Goal: Task Accomplishment & Management: Use online tool/utility

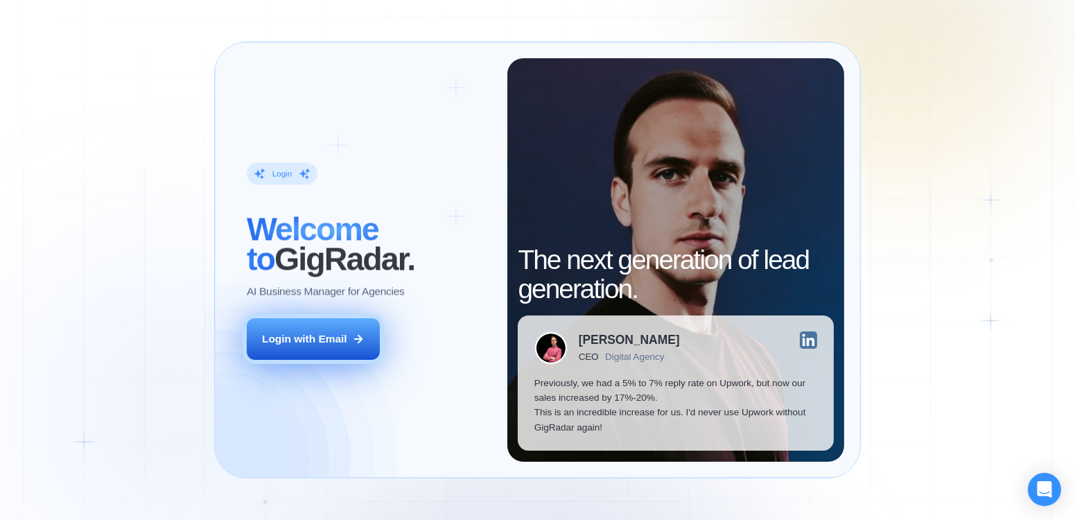
click at [335, 341] on div "Login with Email" at bounding box center [304, 338] width 85 height 15
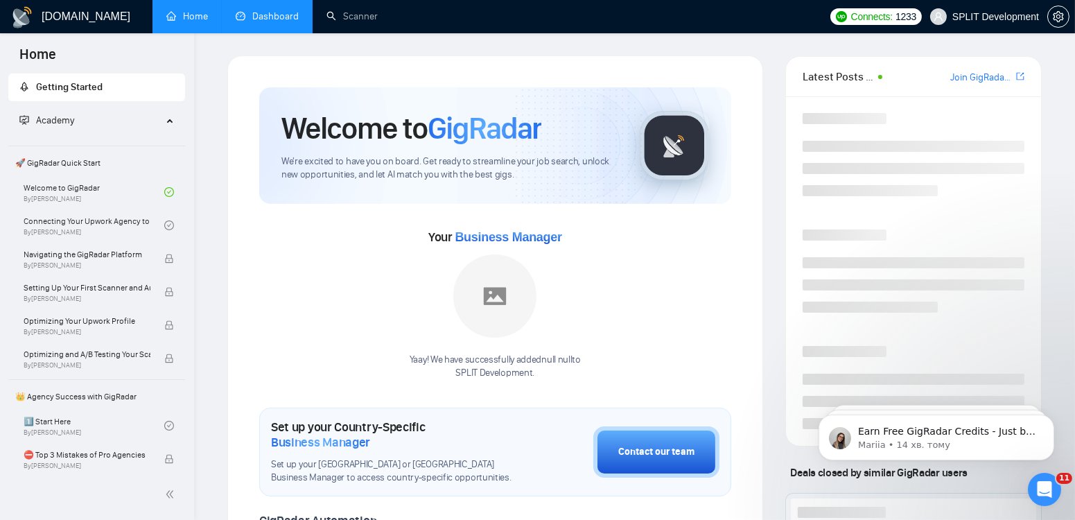
click at [269, 22] on link "Dashboard" at bounding box center [267, 16] width 63 height 12
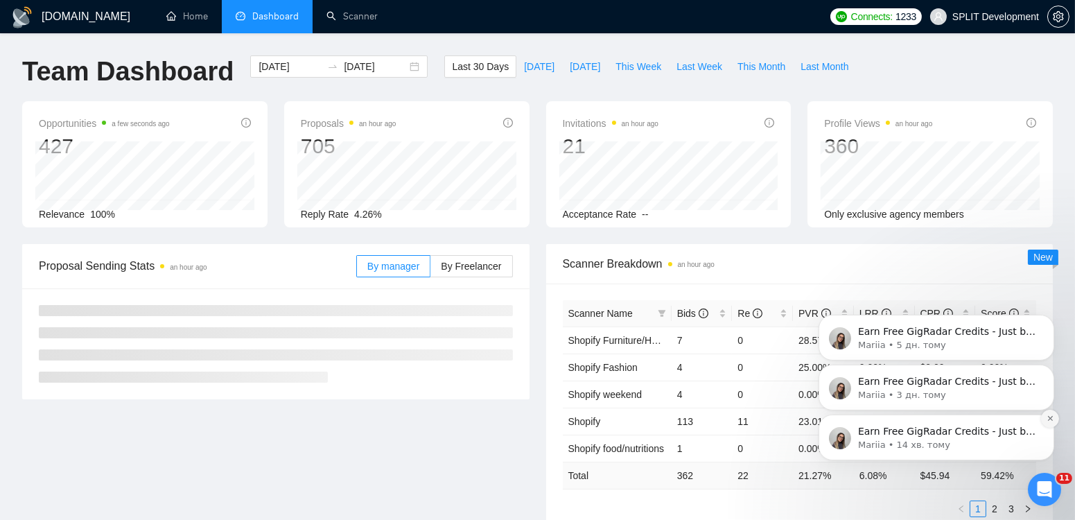
click at [1051, 416] on icon "Dismiss notification" at bounding box center [1049, 417] width 5 height 5
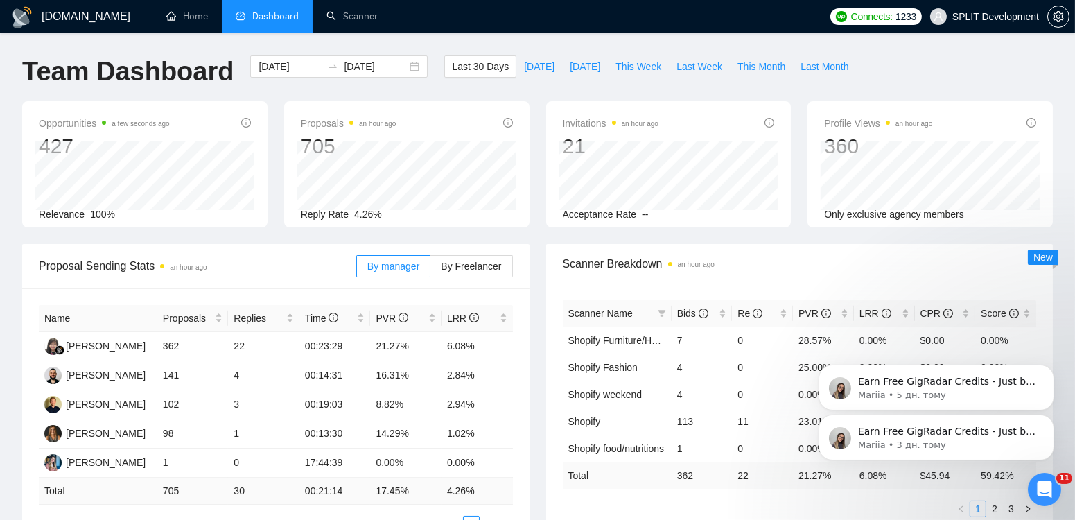
click at [1051, 416] on icon "Dismiss notification" at bounding box center [1049, 418] width 4 height 4
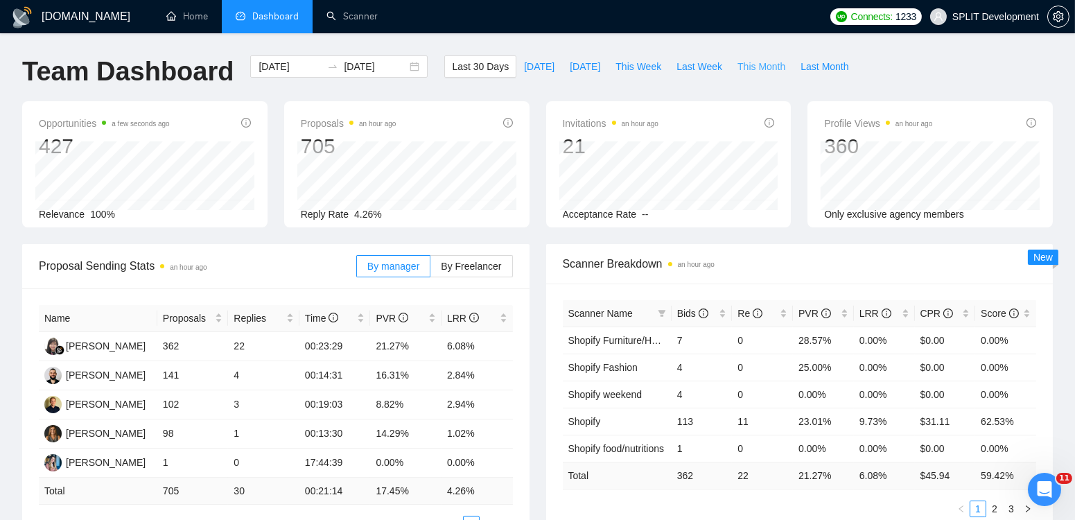
click at [752, 62] on span "This Month" at bounding box center [761, 66] width 48 height 15
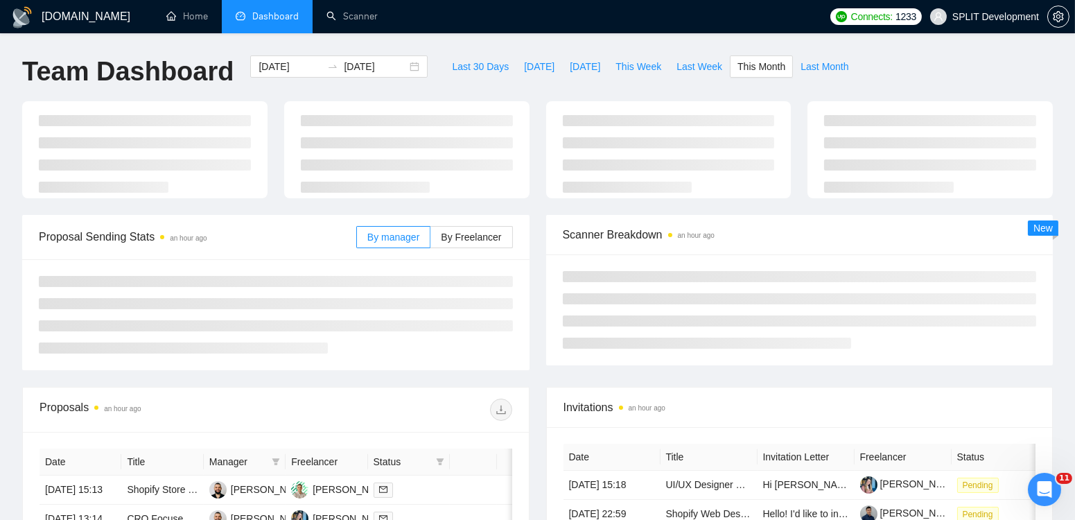
type input "2025-08-01"
type input "2025-08-31"
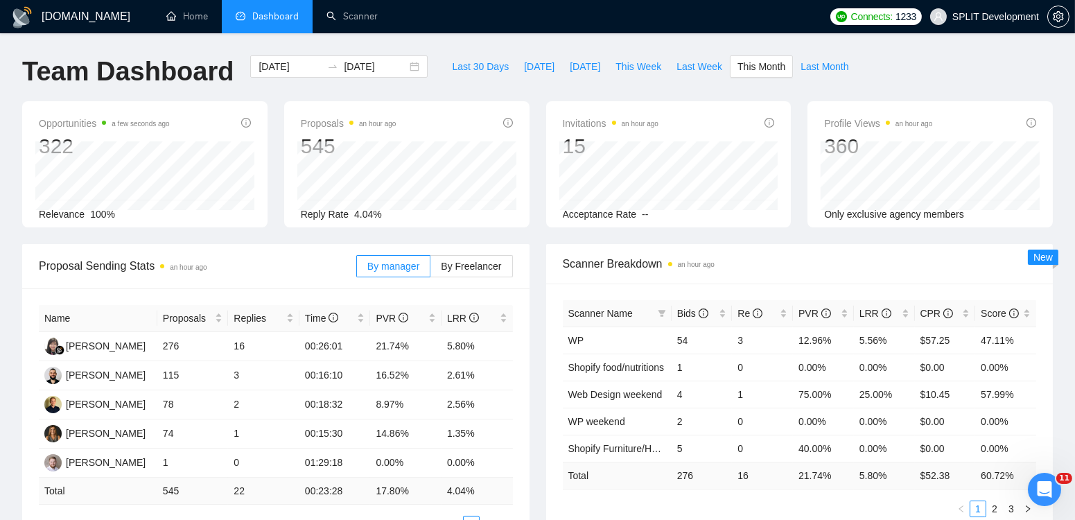
click at [536, 310] on div "Proposal Sending Stats an hour ago By manager By Freelancer Name Proposals Repl…" at bounding box center [276, 396] width 524 height 305
click at [710, 68] on span "Last Week" at bounding box center [699, 66] width 46 height 15
type input "2025-08-18"
type input "2025-08-24"
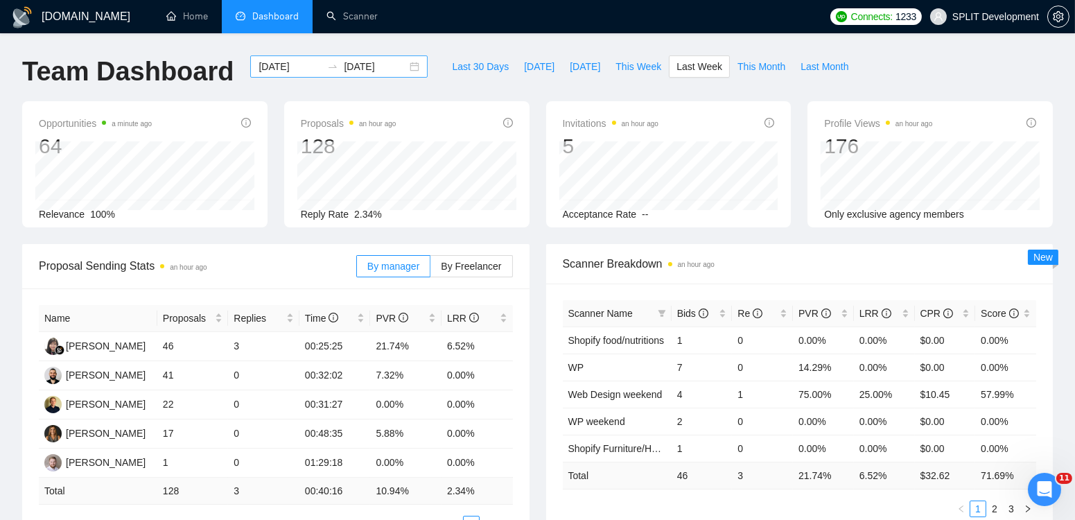
click at [405, 67] on div "2025-08-18 2025-08-24" at bounding box center [338, 66] width 177 height 22
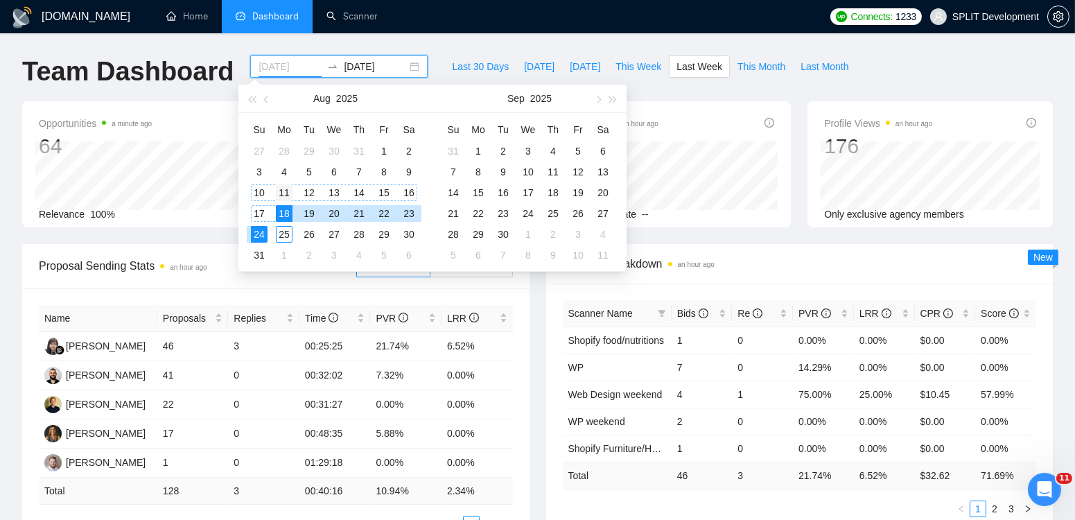
type input "2025-08-11"
click at [286, 186] on div "11" at bounding box center [284, 192] width 17 height 17
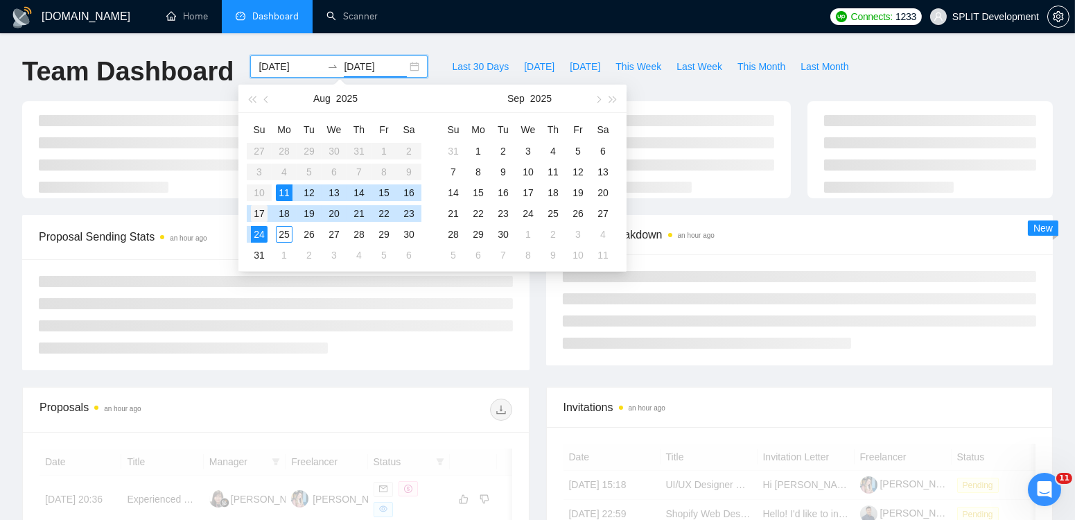
type input "2025-08-17"
click at [261, 211] on div "17" at bounding box center [259, 213] width 17 height 17
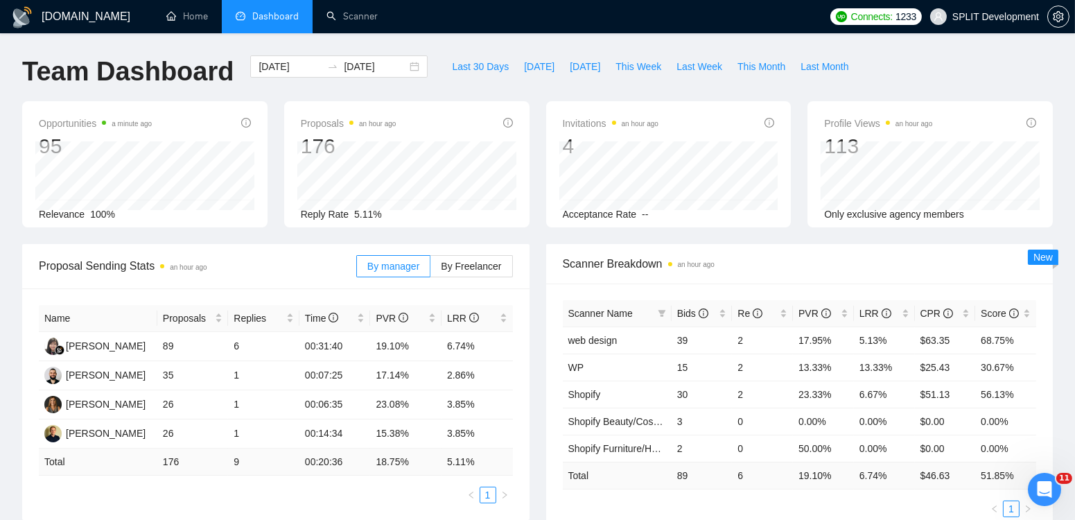
click at [408, 65] on div "2025-08-11 2025-08-17" at bounding box center [338, 66] width 177 height 22
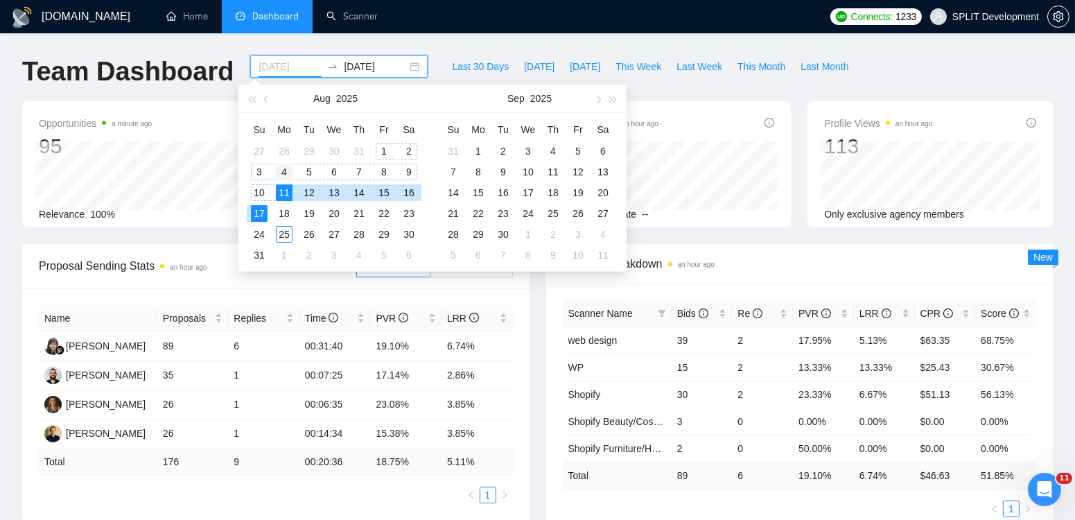
type input "2025-08-04"
click at [281, 172] on div "4" at bounding box center [284, 172] width 17 height 17
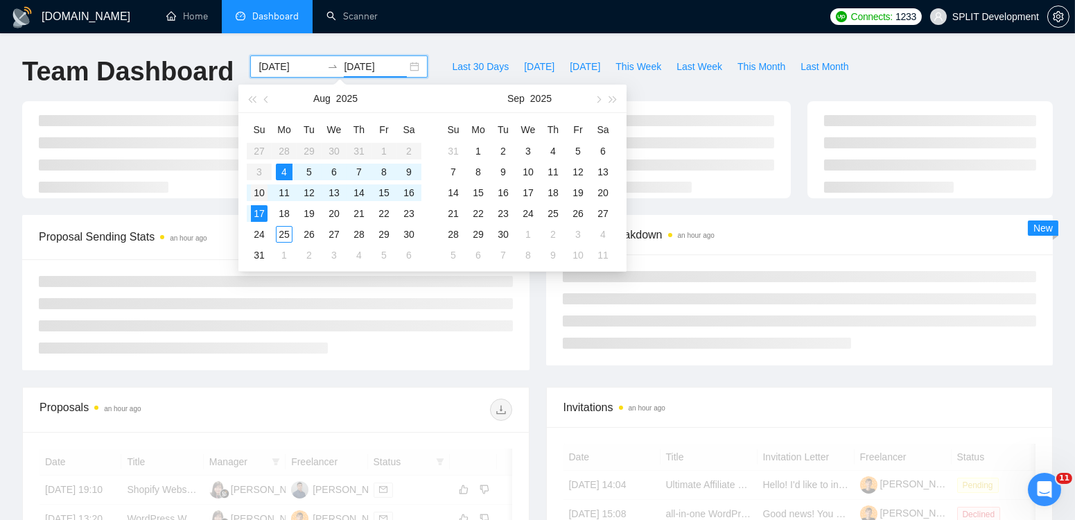
type input "2025-08-10"
click at [257, 191] on div "10" at bounding box center [259, 192] width 17 height 17
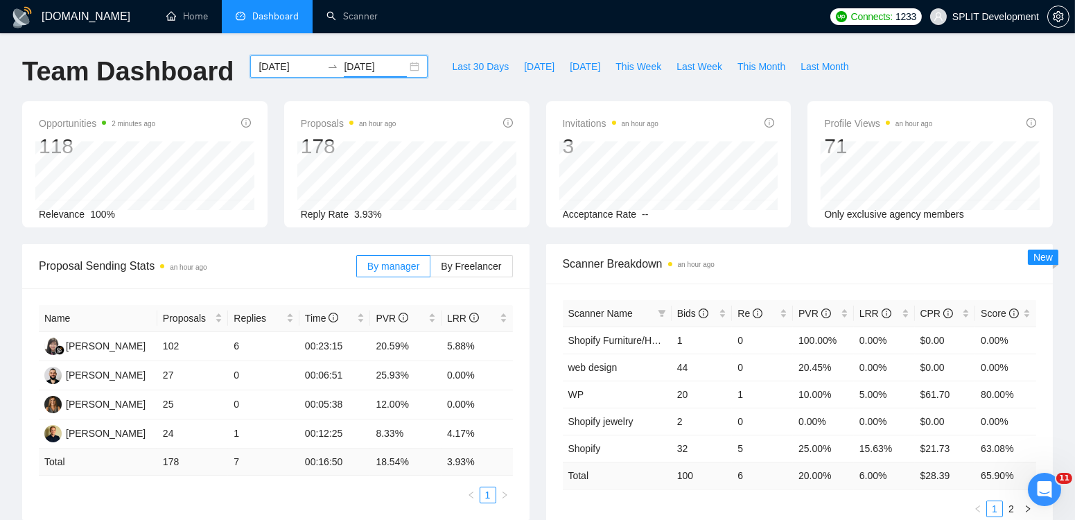
click at [478, 265] on span "By Freelancer" at bounding box center [471, 266] width 60 height 11
click at [430, 270] on input "By Freelancer" at bounding box center [430, 270] width 0 height 0
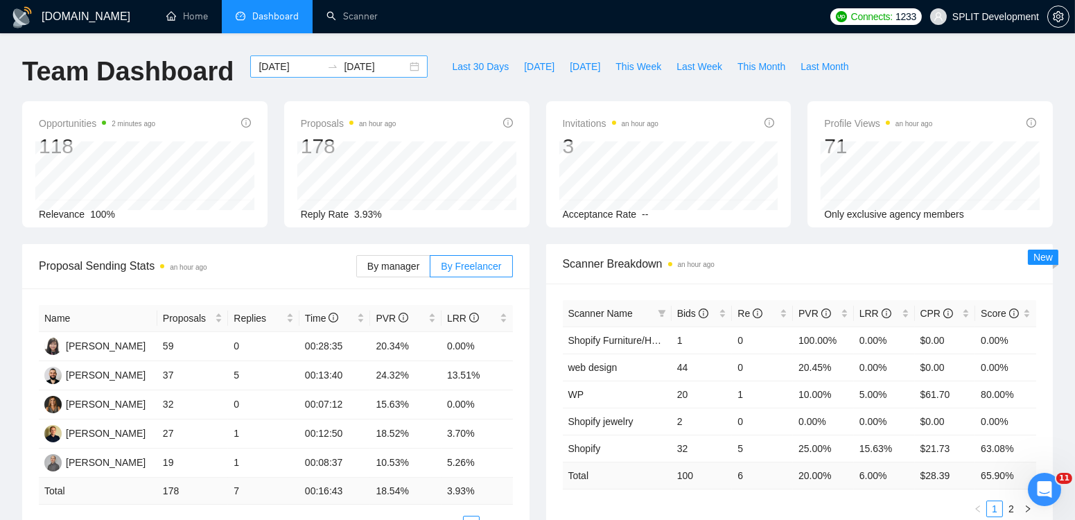
click at [404, 65] on div "2025-08-04 2025-08-10" at bounding box center [338, 66] width 177 height 22
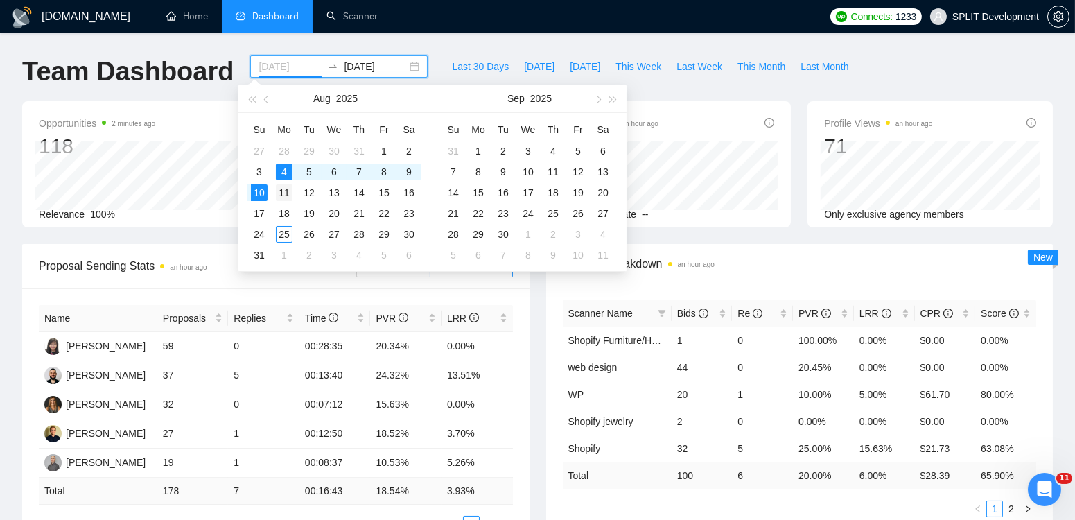
type input "2025-08-11"
click at [288, 191] on div "11" at bounding box center [284, 192] width 17 height 17
type input "2025-08-17"
click at [261, 208] on div "17" at bounding box center [259, 213] width 17 height 17
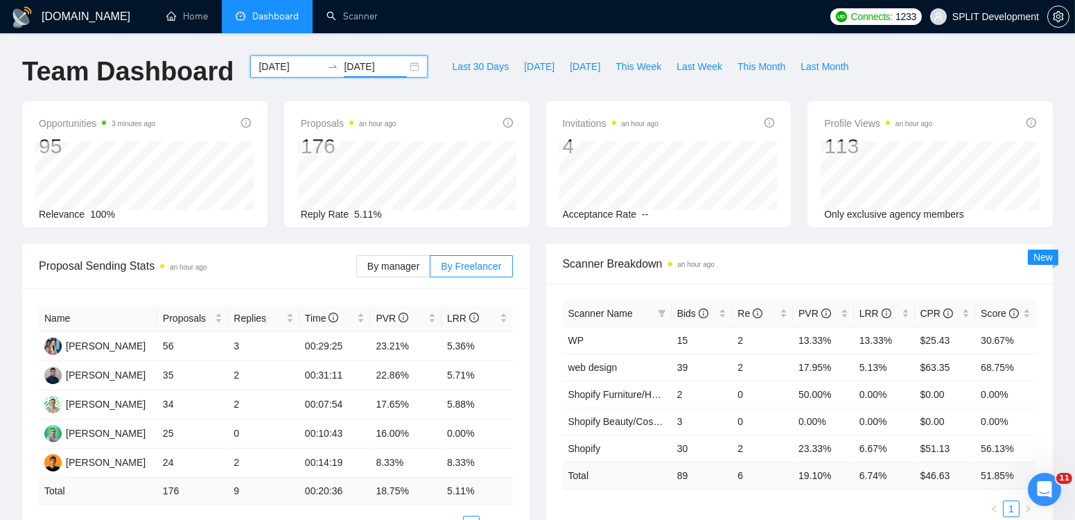
click at [538, 213] on div "Invitations an hour ago 4 Acceptance Rate --" at bounding box center [669, 164] width 262 height 126
click at [406, 66] on div "2025-08-11 2025-08-17" at bounding box center [338, 66] width 177 height 22
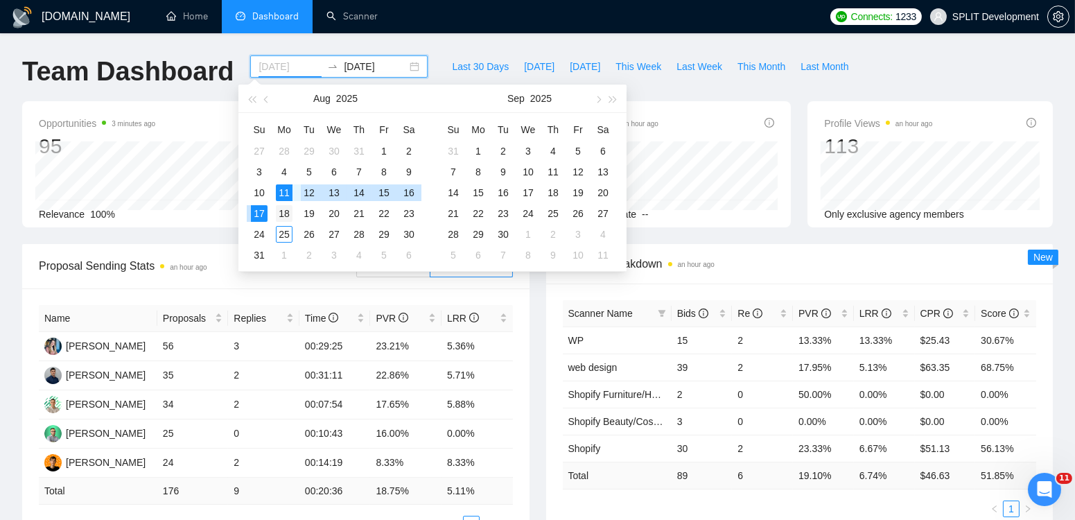
type input "2025-08-18"
click at [284, 214] on div "18" at bounding box center [284, 213] width 17 height 17
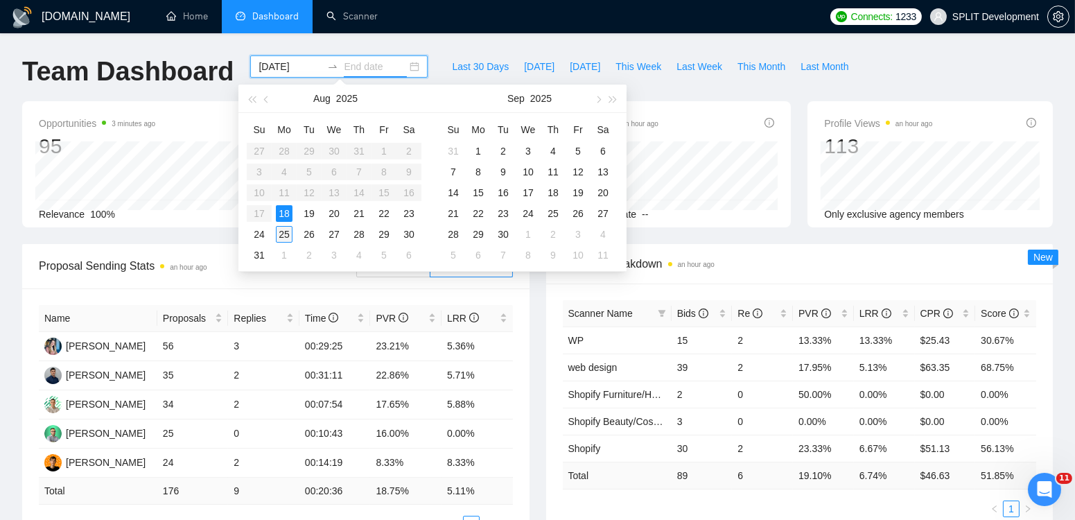
type input "2025-08-25"
click at [282, 229] on div "25" at bounding box center [284, 234] width 17 height 17
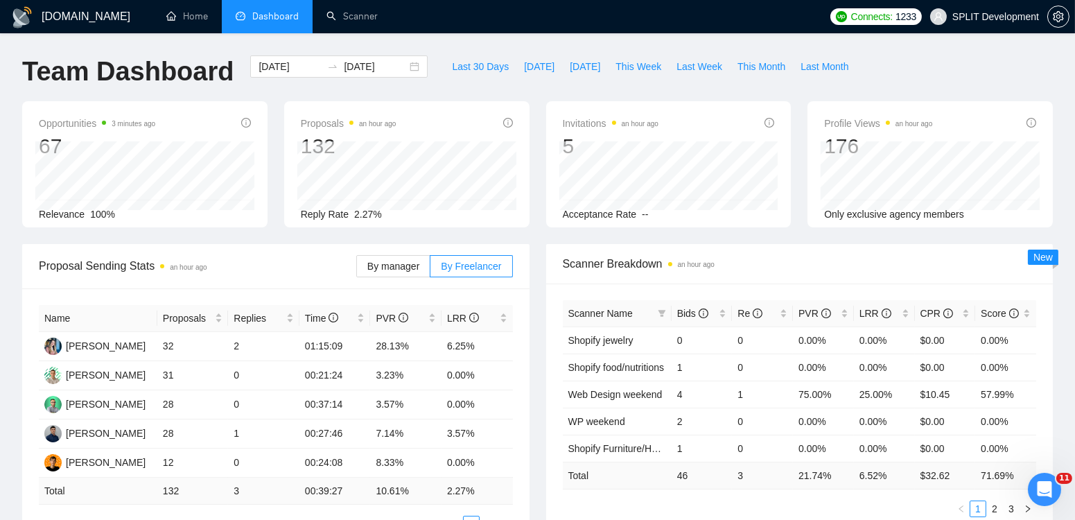
click at [539, 433] on div "Scanner Breakdown an hour ago Scanner Name Bids Re PVR LRR CPR Score Shopify je…" at bounding box center [800, 389] width 524 height 290
click at [401, 66] on div "2025-08-18 2025-08-25" at bounding box center [338, 66] width 177 height 22
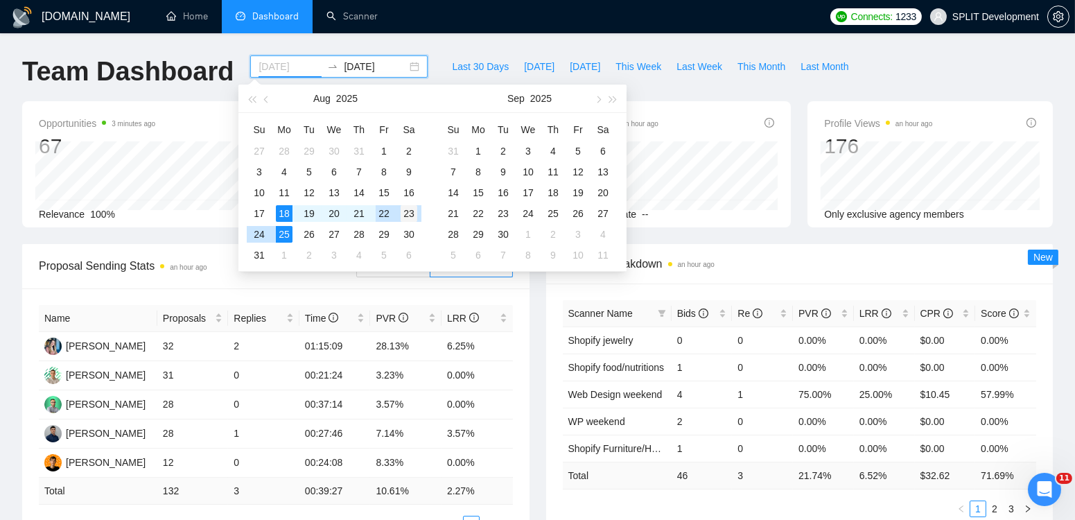
type input "2025-08-23"
click at [410, 215] on div "23" at bounding box center [409, 213] width 17 height 17
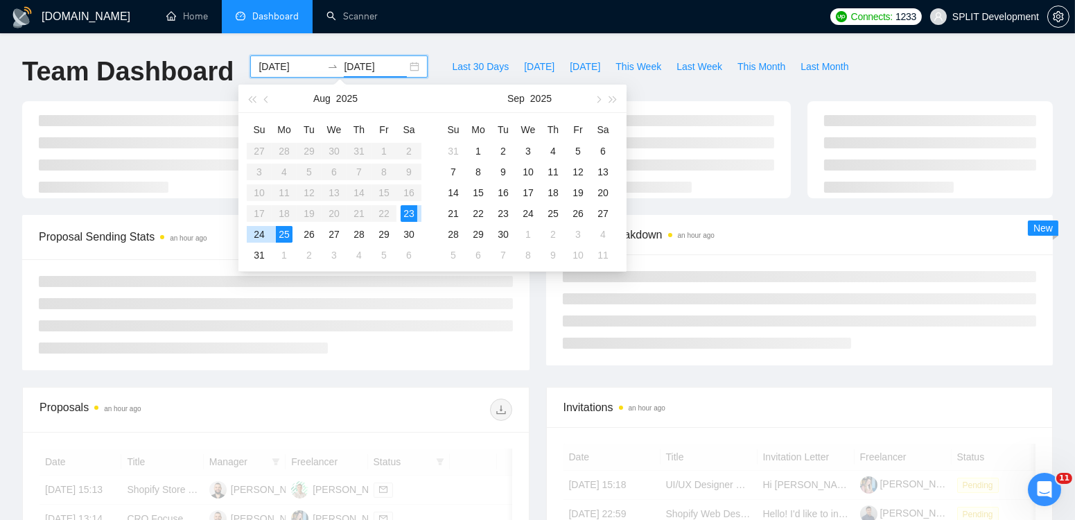
type input "2025-08-25"
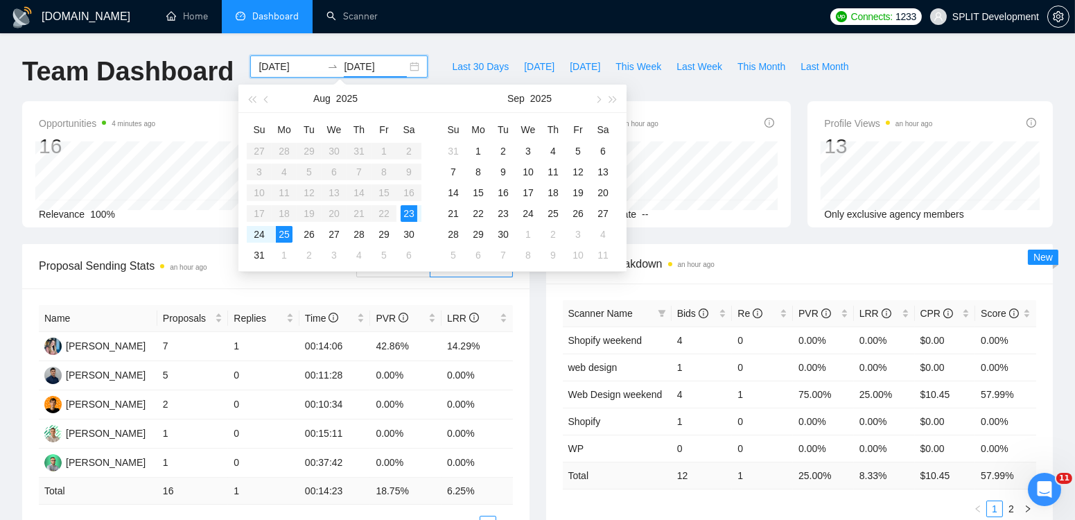
click at [538, 322] on div "Scanner Breakdown an hour ago Scanner Name Bids Re PVR LRR CPR Score Shopify we…" at bounding box center [800, 389] width 524 height 290
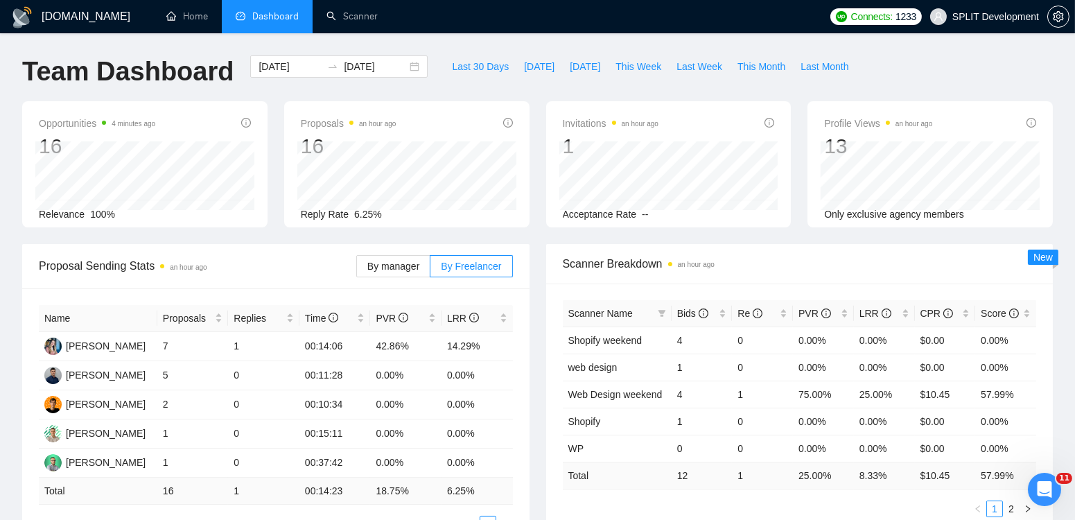
click at [538, 322] on div "Scanner Breakdown an hour ago Scanner Name Bids Re PVR LRR CPR Score Shopify we…" at bounding box center [800, 389] width 524 height 290
click at [360, 16] on link "Scanner" at bounding box center [351, 16] width 51 height 12
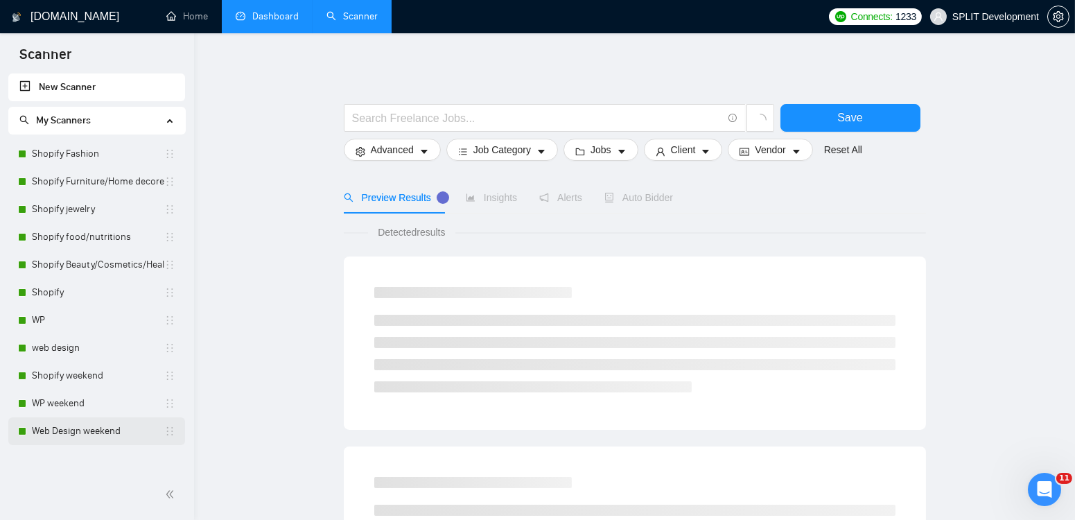
click at [101, 436] on link "Web Design weekend" at bounding box center [98, 431] width 132 height 28
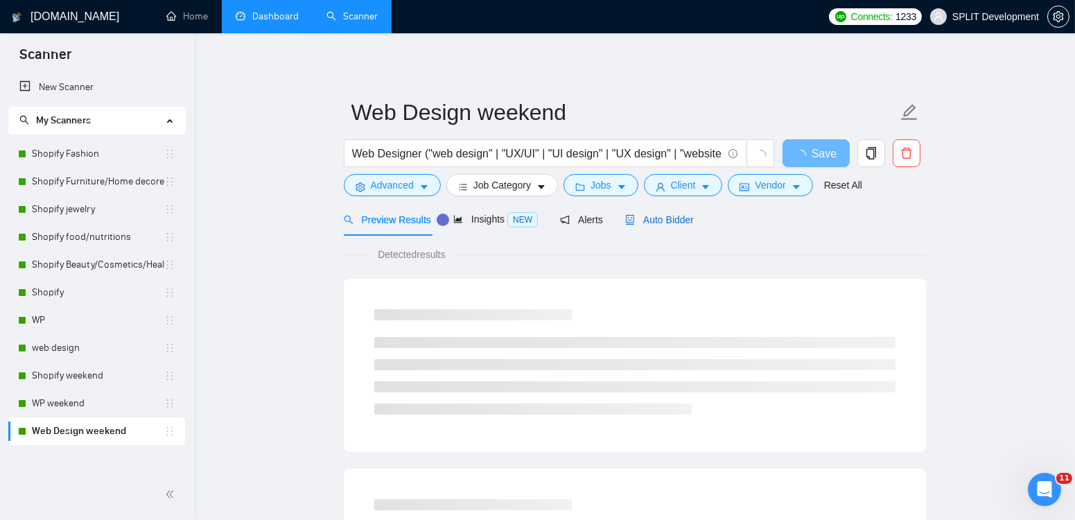
click at [668, 224] on span "Auto Bidder" at bounding box center [659, 219] width 69 height 11
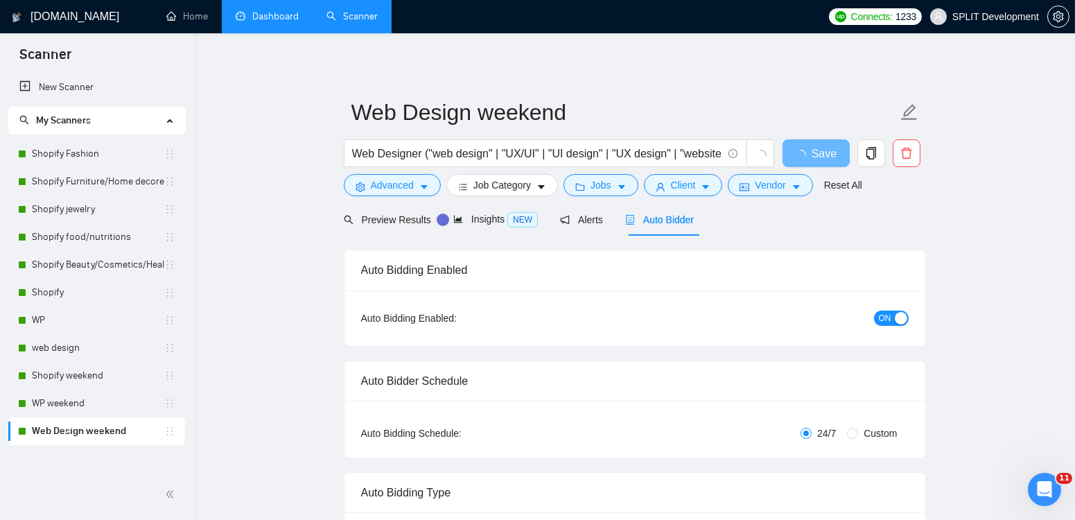
radio input "false"
radio input "true"
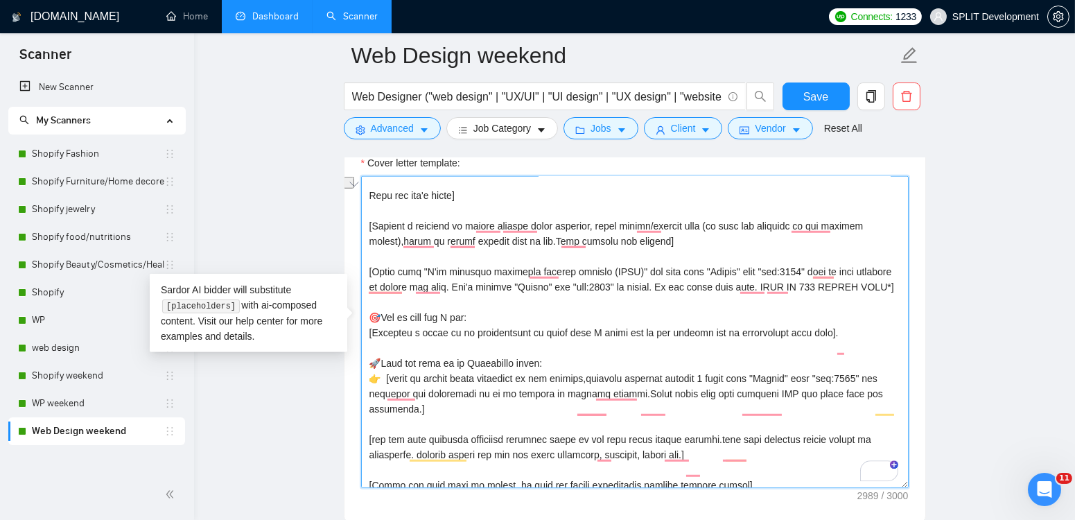
scroll to position [403, 0]
drag, startPoint x: 422, startPoint y: 261, endPoint x: 593, endPoint y: 261, distance: 171.2
click at [593, 261] on textarea "Cover letter template:" at bounding box center [635, 332] width 548 height 312
paste textarea "To enrich screen reader interactions, please activate Accessibility in Grammarl…"
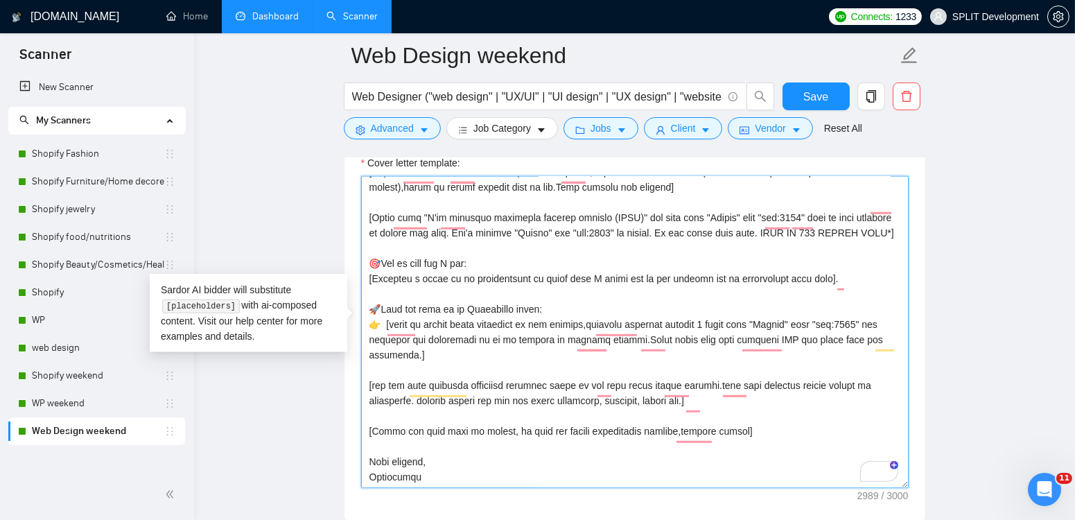
click at [616, 252] on textarea "Cover letter template:" at bounding box center [635, 332] width 548 height 312
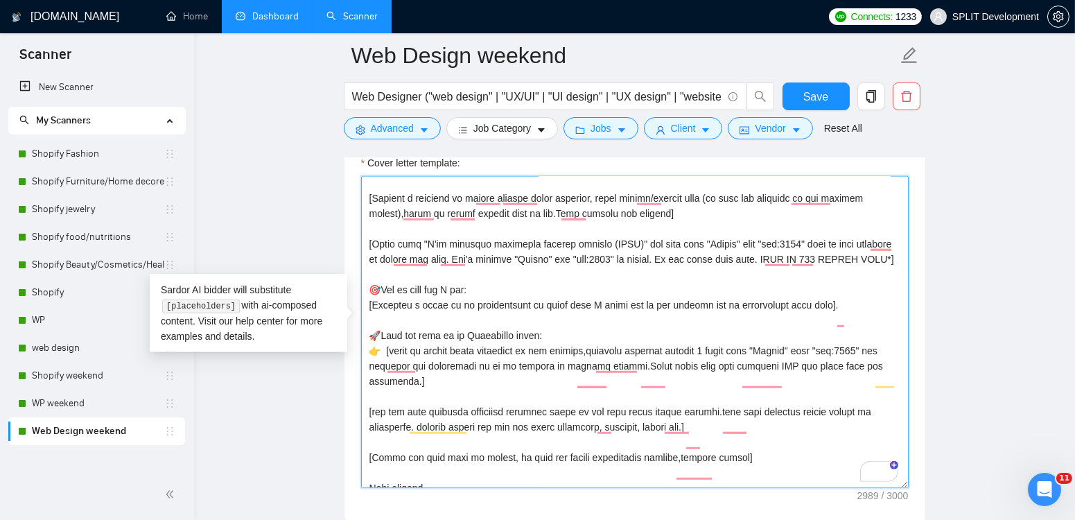
scroll to position [473, 0]
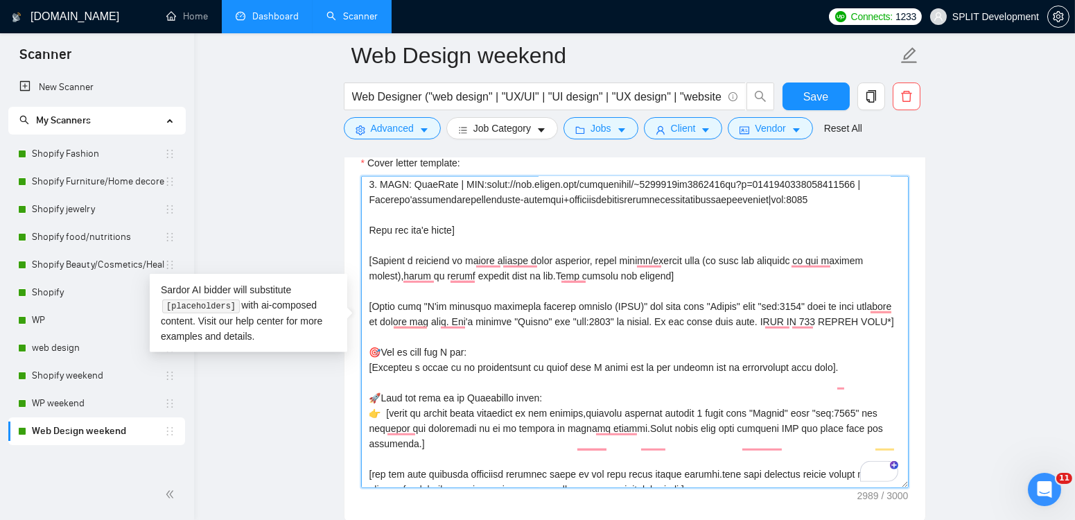
click at [503, 297] on textarea "Cover letter template:" at bounding box center [635, 332] width 548 height 312
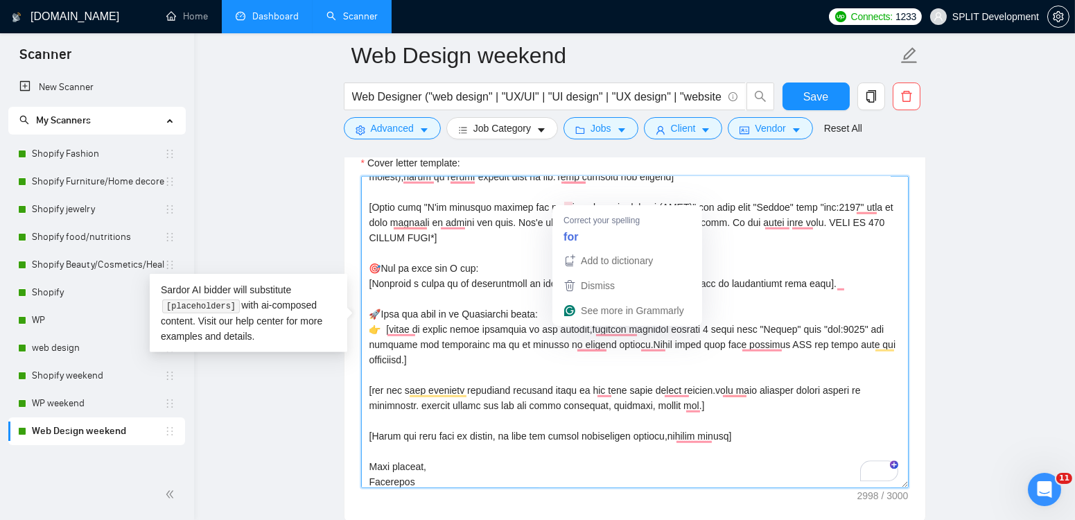
click at [568, 199] on textarea "Cover letter template:" at bounding box center [635, 332] width 548 height 312
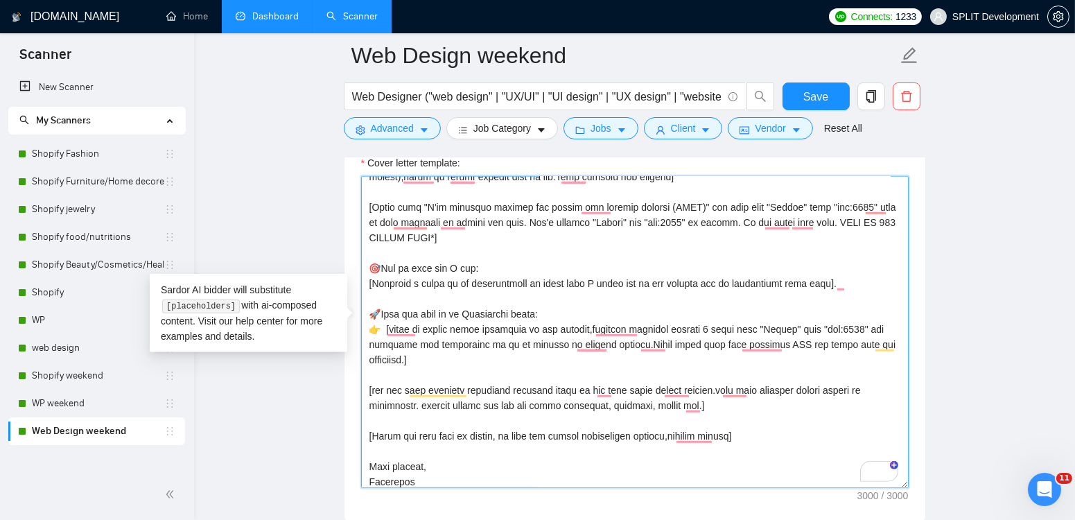
click at [655, 401] on textarea "Cover letter template:" at bounding box center [635, 332] width 548 height 312
click at [613, 197] on textarea "Cover letter template:" at bounding box center [635, 332] width 548 height 312
type textarea "[Folder= 1. CLNT: (Bookalo)| URL: (https://www.upwork.com/freelancers/~01bfc23c…"
click at [643, 462] on textarea "Cover letter template:" at bounding box center [635, 332] width 548 height 312
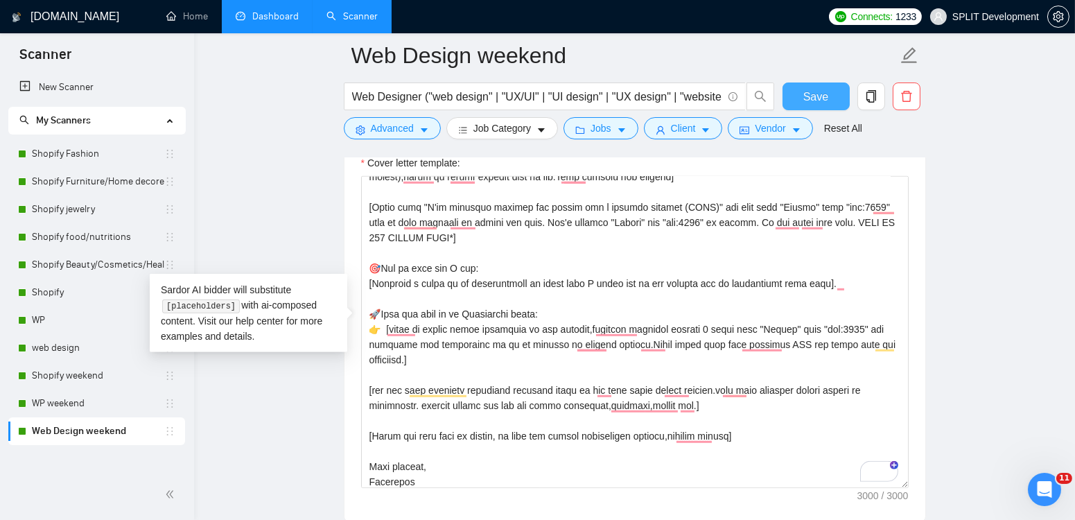
click at [816, 99] on span "Save" at bounding box center [815, 96] width 25 height 17
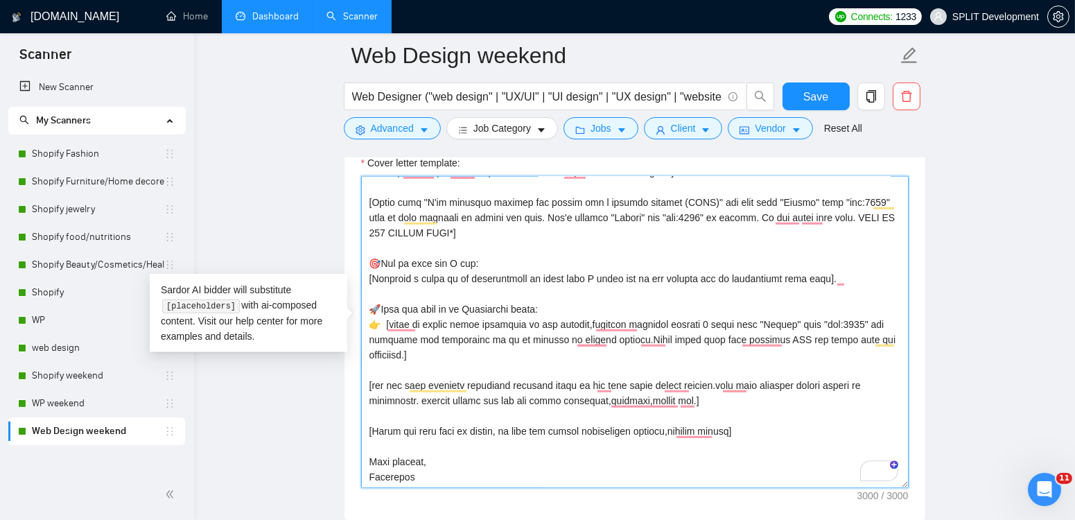
drag, startPoint x: 364, startPoint y: 193, endPoint x: 475, endPoint y: 482, distance: 310.5
click at [475, 482] on div "Cover letter template:" at bounding box center [634, 330] width 581 height 383
click at [296, 198] on main "Web Design weekend Web Designer ("web design" | "UX/UI" | "UI design" | "UX des…" at bounding box center [634, 380] width 837 height 4234
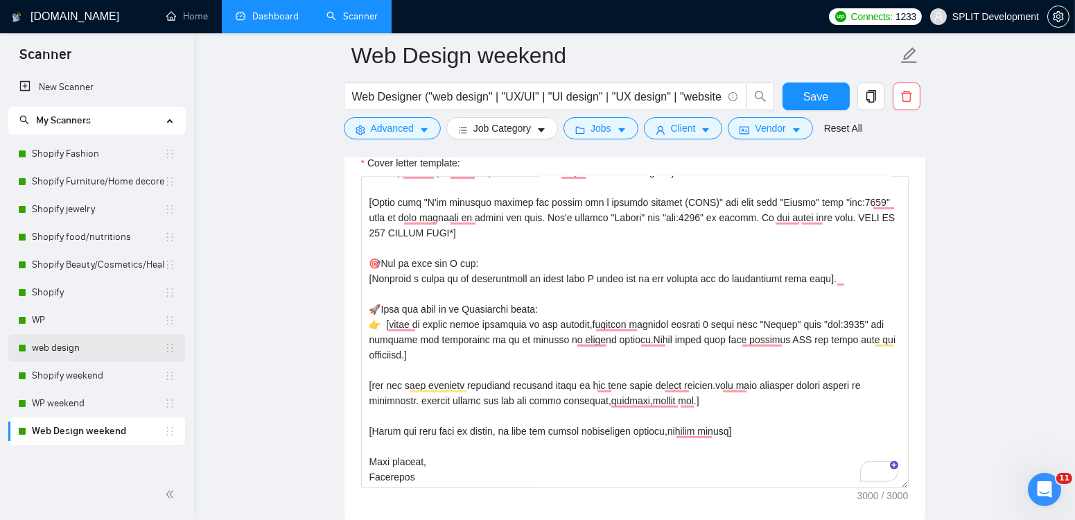
click at [65, 347] on link "web design" at bounding box center [98, 348] width 132 height 28
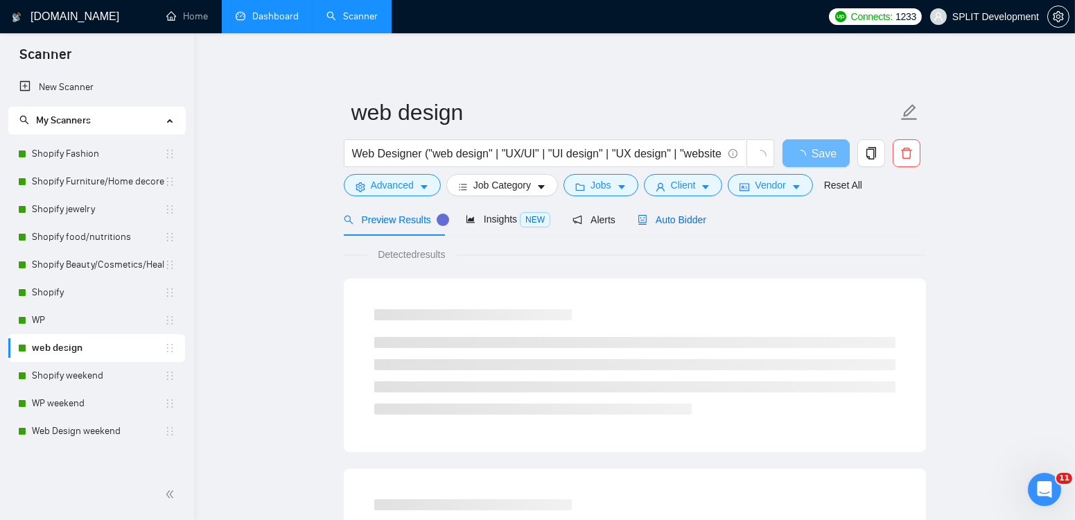
click at [679, 216] on span "Auto Bidder" at bounding box center [672, 219] width 69 height 11
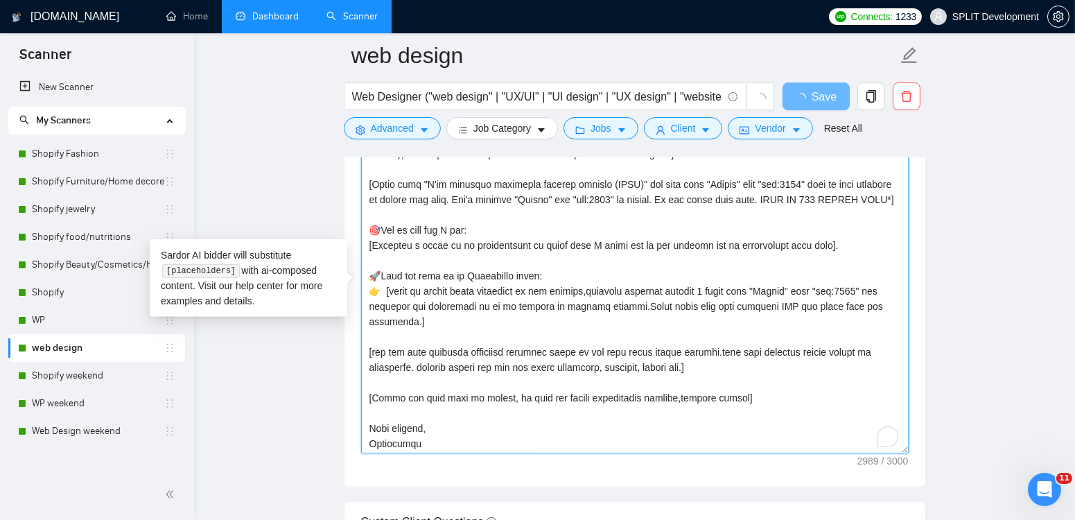
scroll to position [473, 0]
drag, startPoint x: 365, startPoint y: 175, endPoint x: 496, endPoint y: 461, distance: 314.5
click at [496, 461] on div "Cover letter template:" at bounding box center [634, 295] width 581 height 383
paste textarea "created the design for a similar project (CLNT)" use case from "Folder" with "t…"
type textarea "[Folder= 1. CLNT: (Bookalo)| URL: (https://www.upwork.com/freelancers/~01bfc23c…"
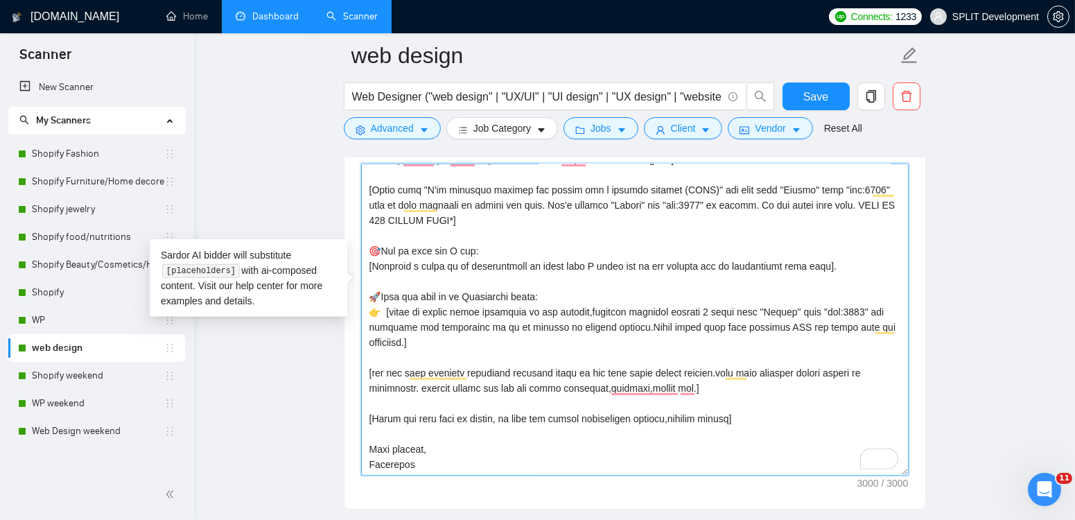
click at [501, 412] on textarea "Cover letter template:" at bounding box center [635, 320] width 548 height 312
click at [487, 457] on textarea "Cover letter template:" at bounding box center [635, 320] width 548 height 312
type textarea "[Folder= 1. CLNT: (Bookalo)| URL: (https://www.upwork.com/freelancers/~01bfc23c…"
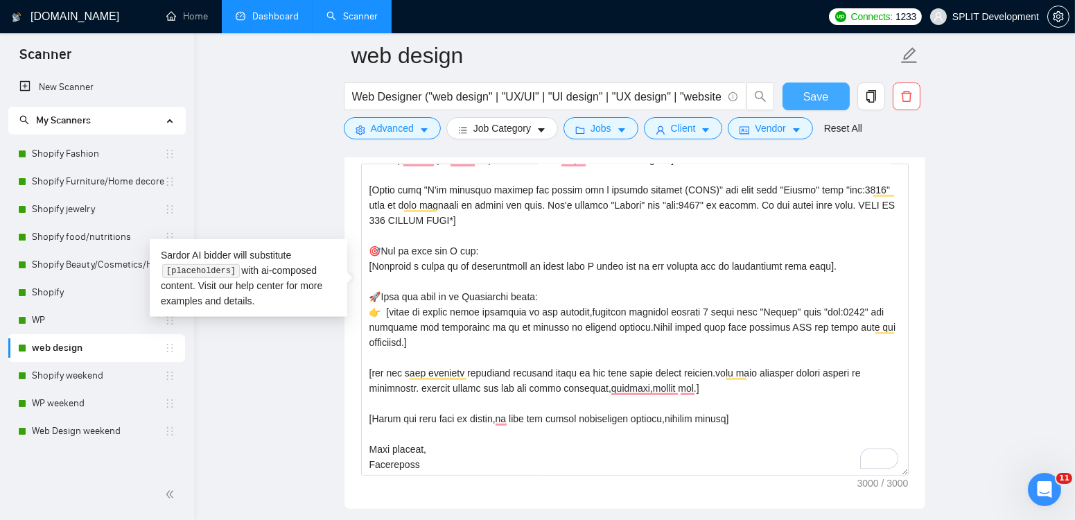
click at [807, 106] on button "Save" at bounding box center [816, 96] width 67 height 28
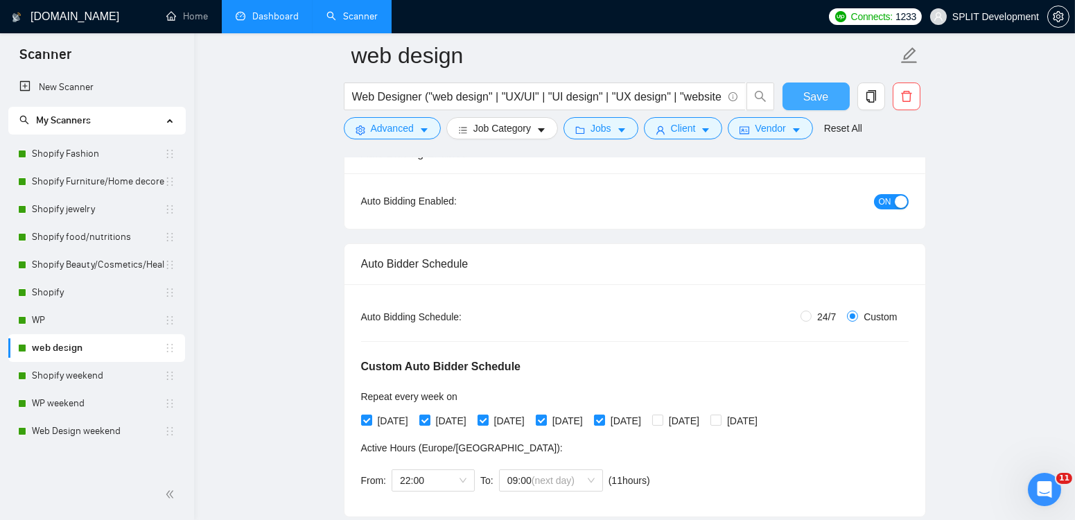
scroll to position [0, 0]
